Goal: Task Accomplishment & Management: Use online tool/utility

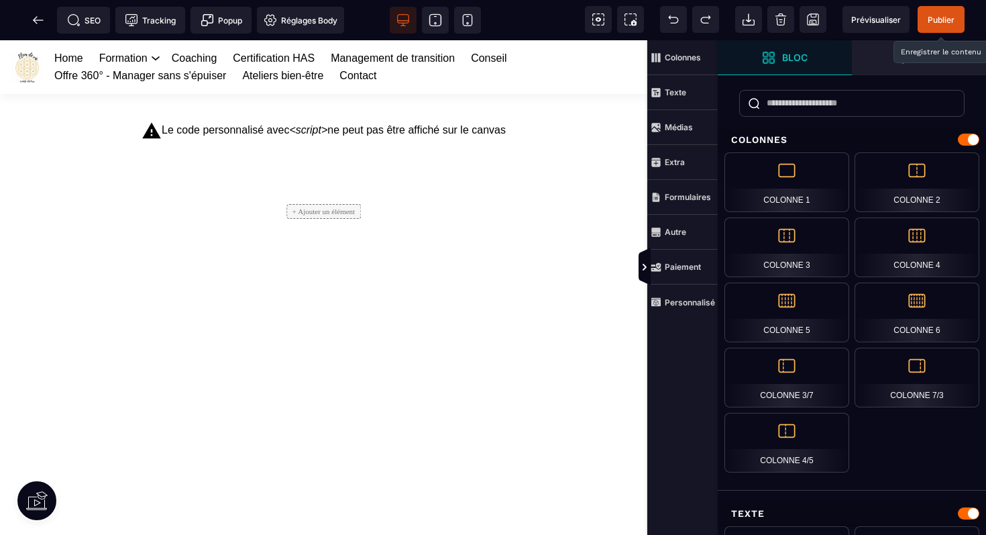
click at [950, 15] on span "Publier" at bounding box center [941, 20] width 27 height 10
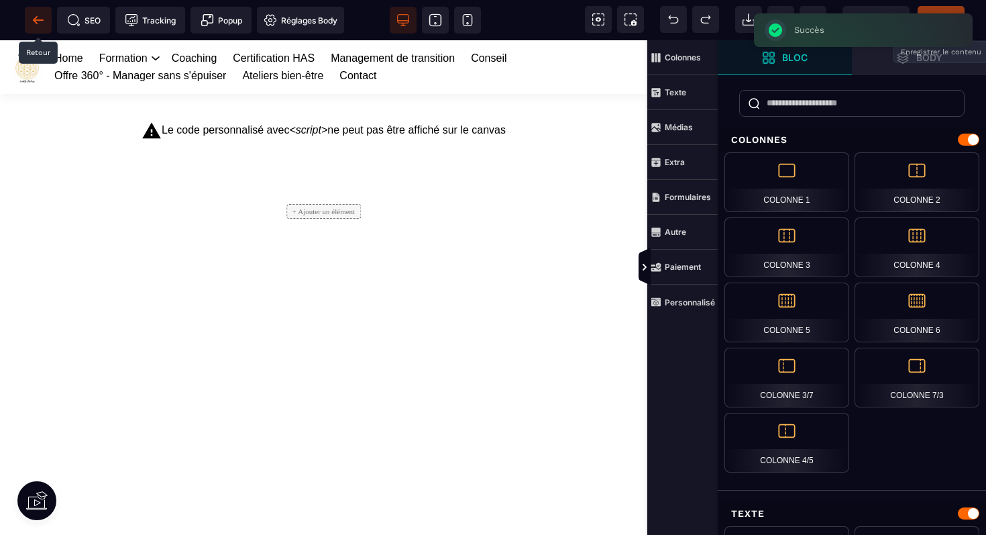
click at [36, 18] on icon at bounding box center [38, 19] width 13 height 13
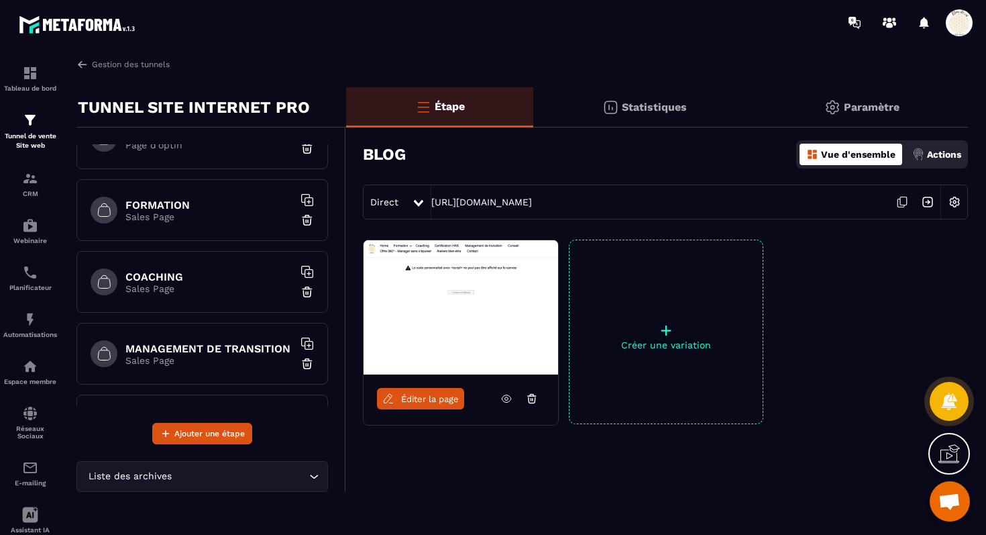
scroll to position [253, 0]
click at [197, 284] on p "Sales Page" at bounding box center [209, 287] width 168 height 11
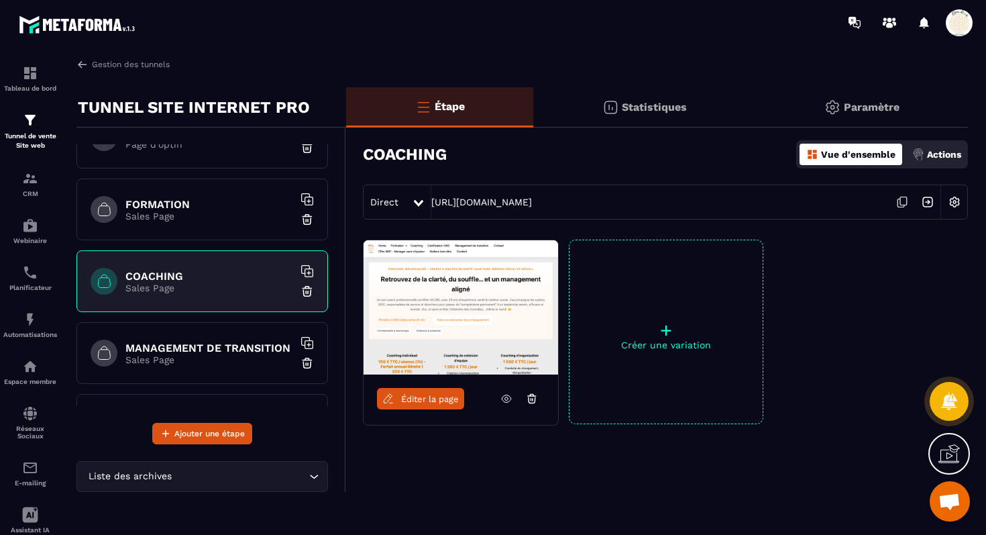
click at [429, 398] on span "Éditer la page" at bounding box center [430, 399] width 58 height 10
